Goal: Task Accomplishment & Management: Use online tool/utility

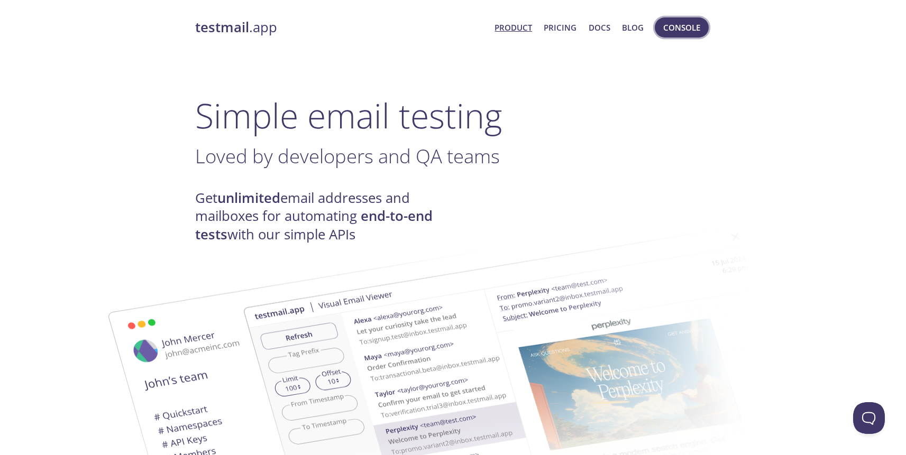
click at [690, 35] on button "Console" at bounding box center [682, 27] width 54 height 20
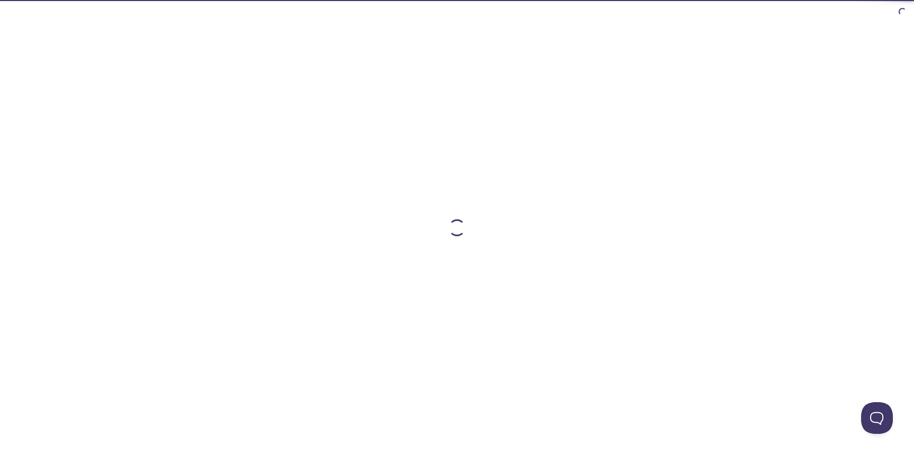
click at [690, 35] on div at bounding box center [457, 227] width 542 height 455
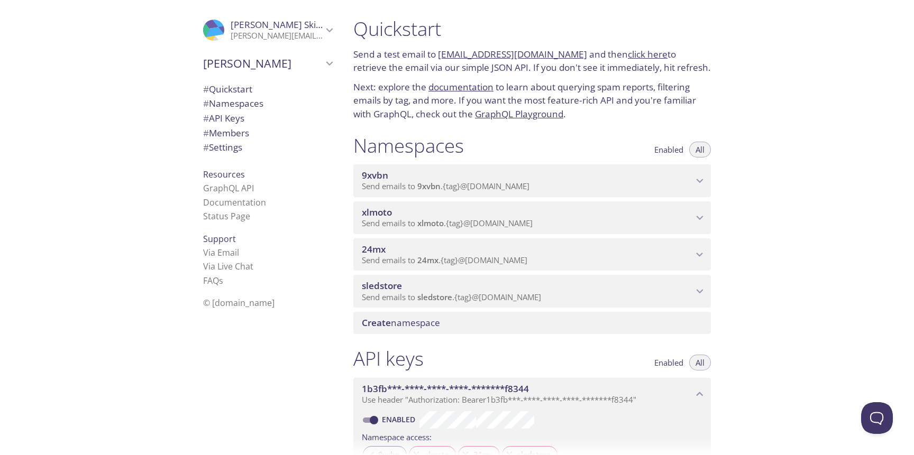
click at [673, 181] on p "Send emails to 9xvbn . {tag} @[DOMAIN_NAME]" at bounding box center [527, 186] width 331 height 11
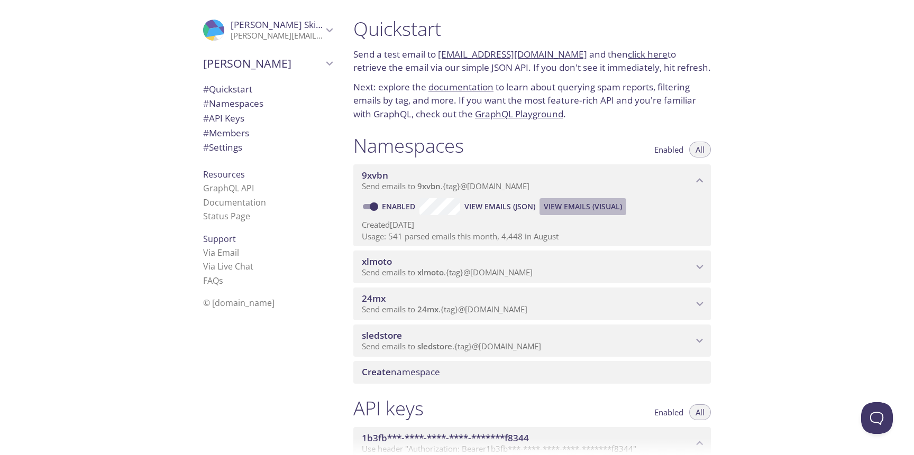
click at [569, 211] on span "View Emails (Visual)" at bounding box center [583, 206] width 78 height 13
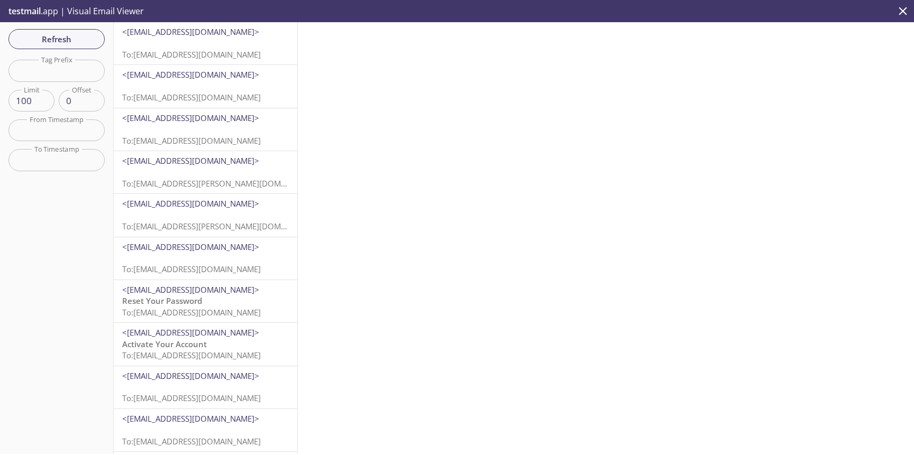
click at [67, 68] on input "text" at bounding box center [56, 71] width 96 height 22
type input "test"
click at [62, 36] on span "Refresh" at bounding box center [56, 39] width 79 height 14
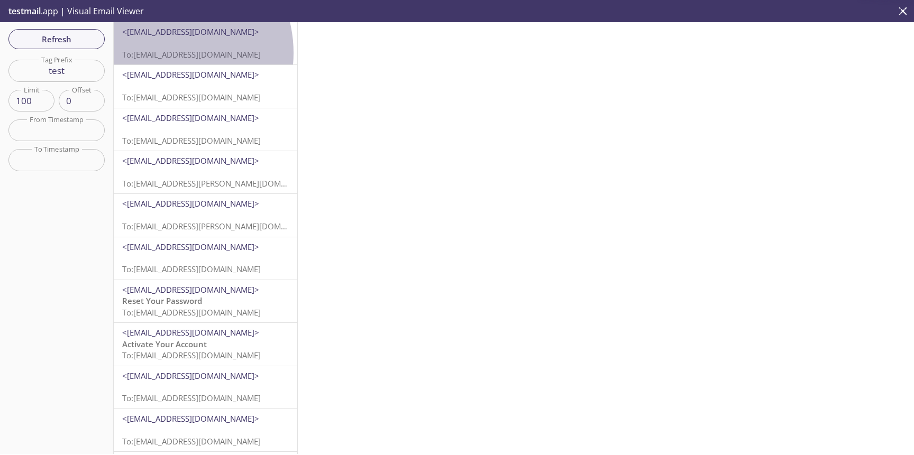
click at [162, 53] on span "To: [EMAIL_ADDRESS][DOMAIN_NAME]" at bounding box center [191, 54] width 139 height 11
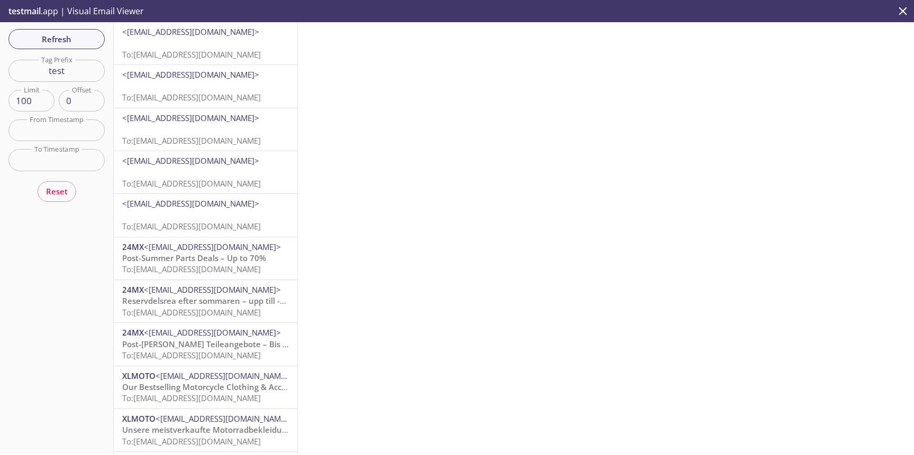
click at [172, 53] on span "To: [EMAIL_ADDRESS][DOMAIN_NAME]" at bounding box center [191, 54] width 139 height 11
